Goal: Information Seeking & Learning: Find specific fact

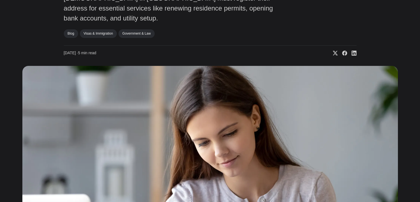
scroll to position [259, 0]
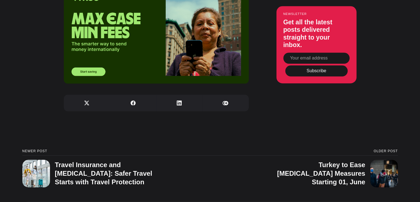
scroll to position [2496, 0]
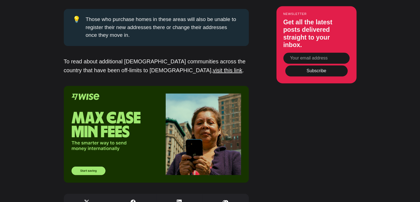
scroll to position [2651, 0]
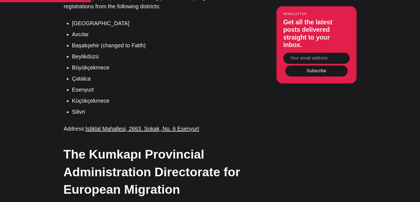
scroll to position [828, 0]
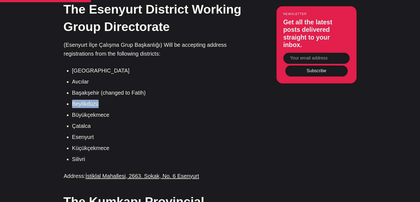
drag, startPoint x: 98, startPoint y: 71, endPoint x: 71, endPoint y: 72, distance: 27.1
click at [71, 72] on ul "Arnavutköy Avcılar Başakşehir (changed to Fatih) Beylikdüzü Büyükçekmece Çatalc…" at bounding box center [158, 114] width 181 height 97
copy li "Beylikdüzü"
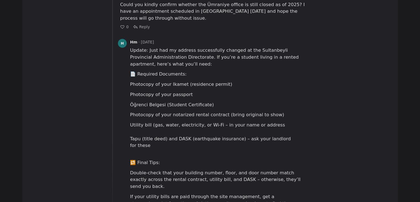
scroll to position [3120, 0]
